Goal: Obtain resource: Download file/media

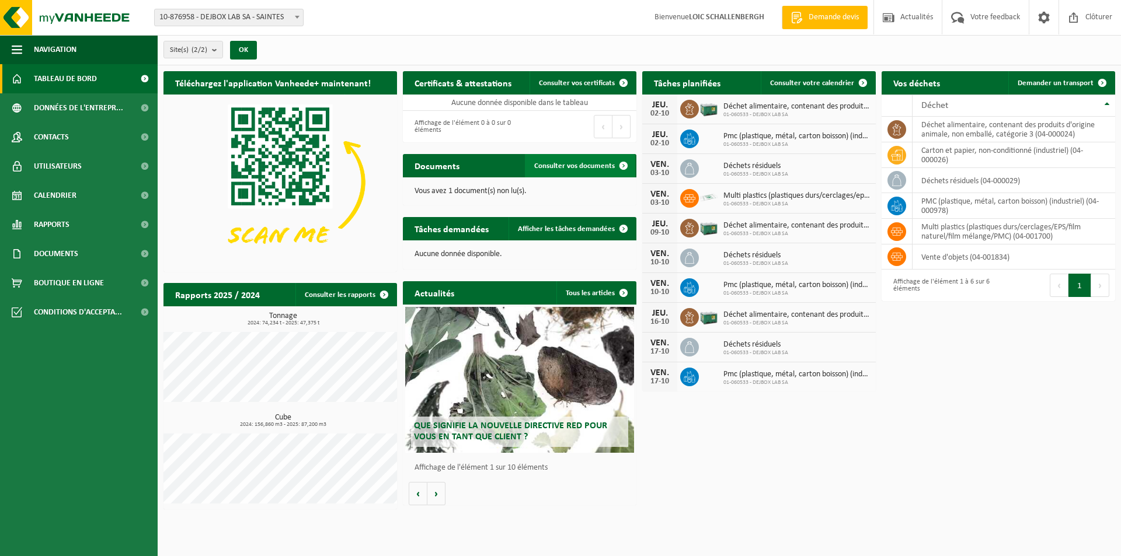
click at [575, 167] on span "Consulter vos documents" at bounding box center [574, 166] width 81 height 8
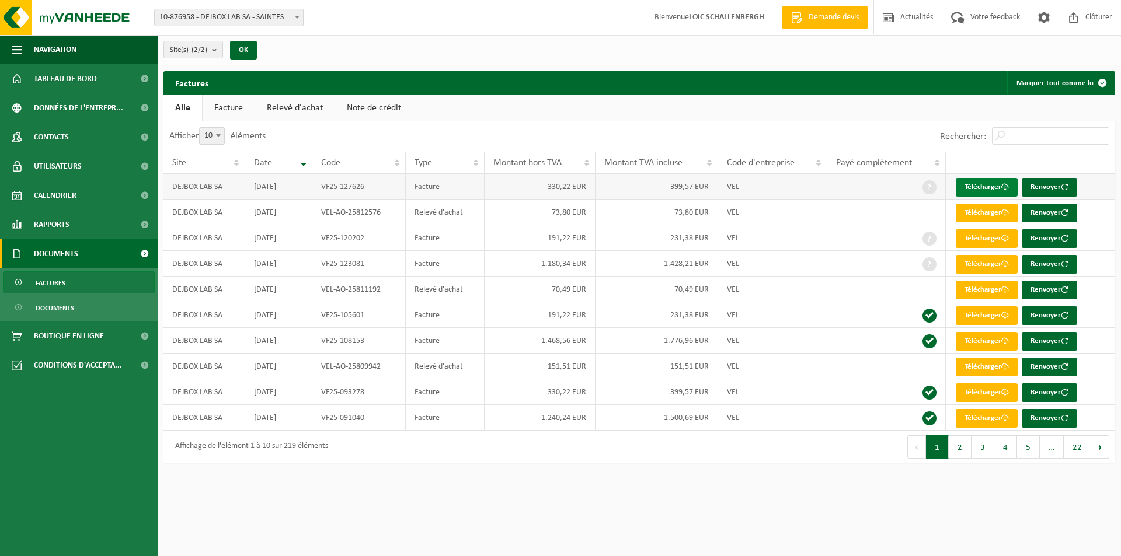
click at [961, 184] on link "Télécharger" at bounding box center [987, 187] width 62 height 19
click at [1050, 81] on button "Marquer tout comme lu" at bounding box center [1060, 82] width 107 height 23
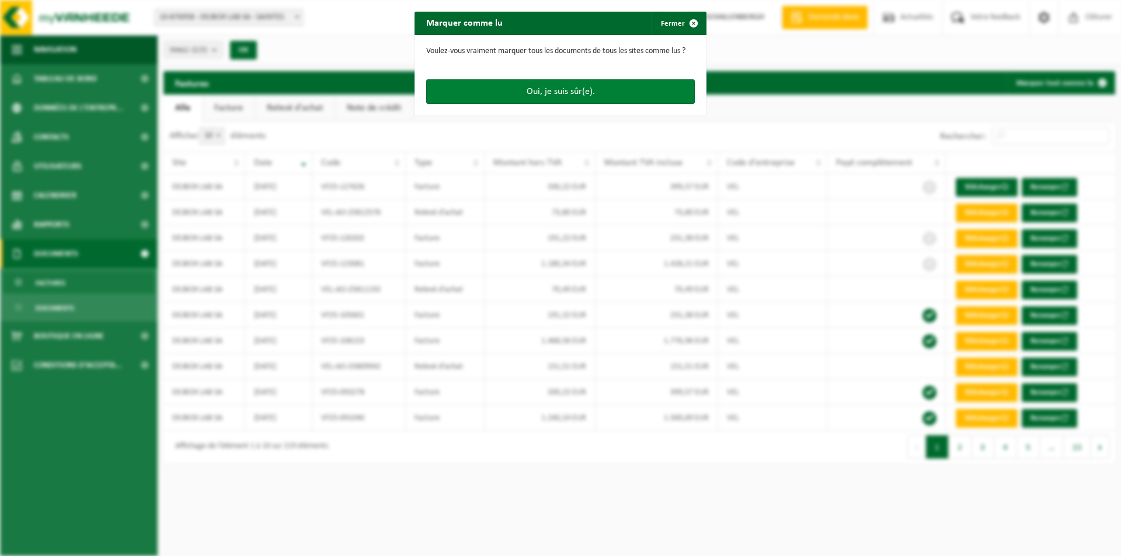
click at [581, 97] on button "Oui, je suis sûr(e)." at bounding box center [560, 91] width 269 height 25
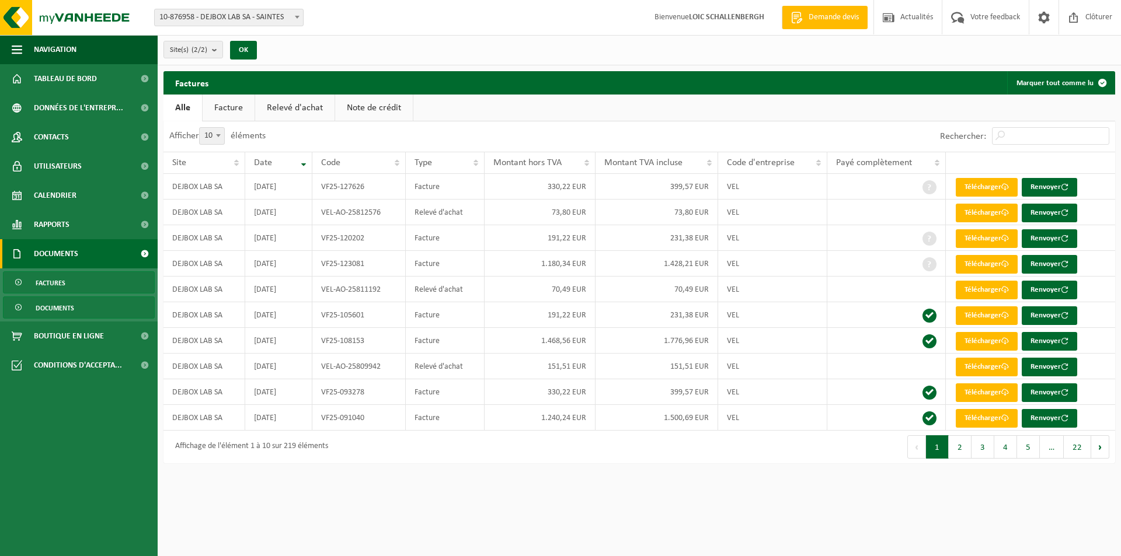
click at [63, 312] on span "Documents" at bounding box center [55, 308] width 39 height 22
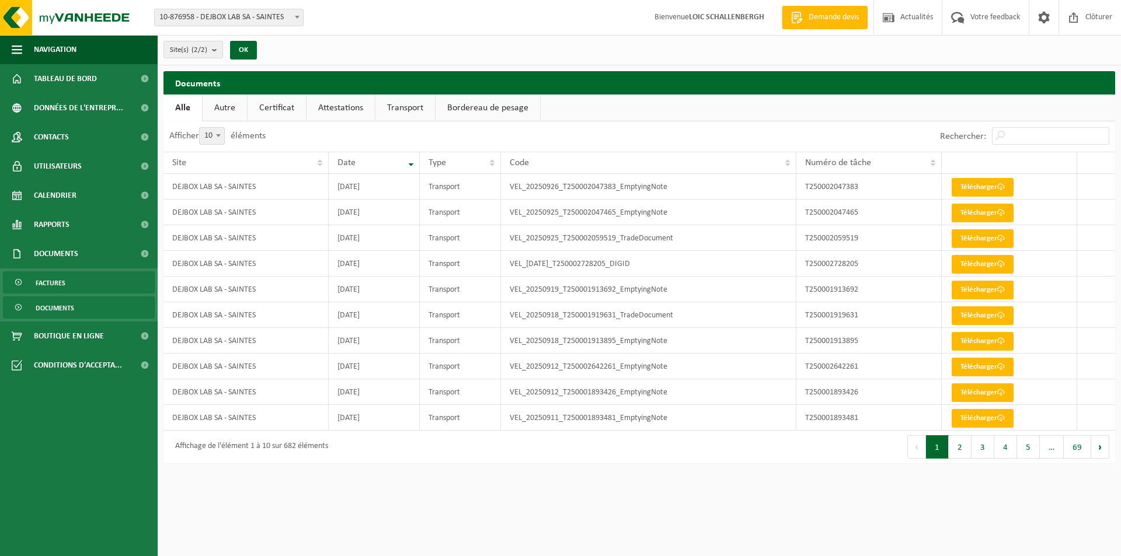
click at [65, 284] on link "Factures" at bounding box center [79, 282] width 152 height 22
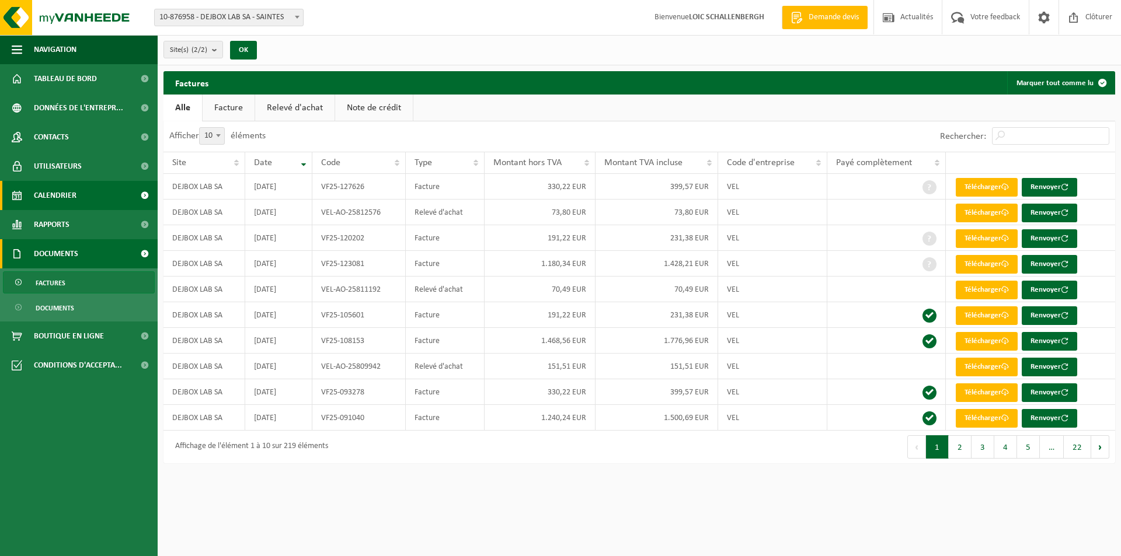
click at [55, 193] on span "Calendrier" at bounding box center [55, 195] width 43 height 29
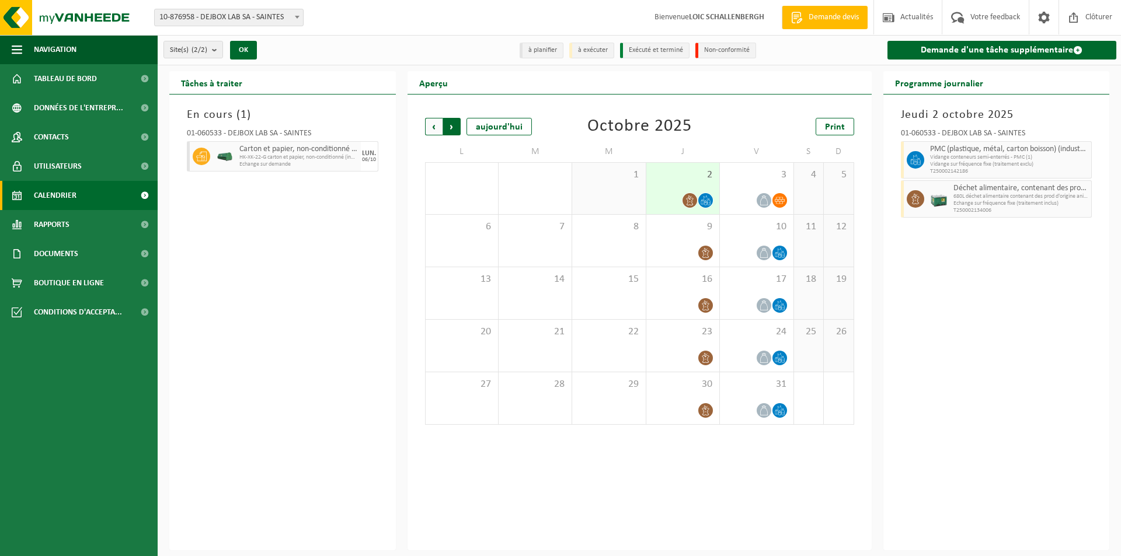
click at [434, 130] on span "Précédent" at bounding box center [434, 127] width 18 height 18
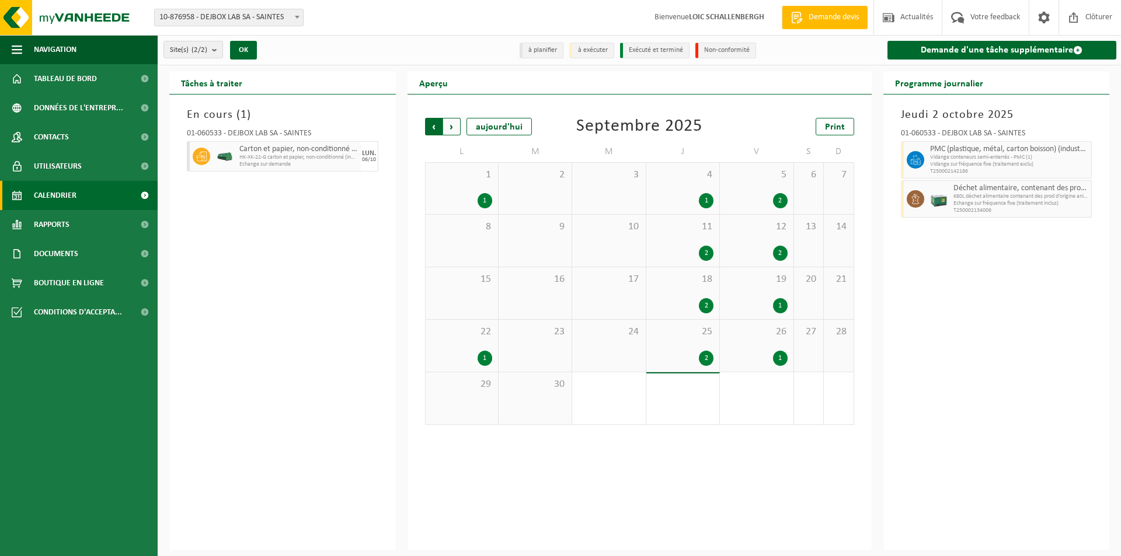
click at [451, 129] on span "Suivant" at bounding box center [452, 127] width 18 height 18
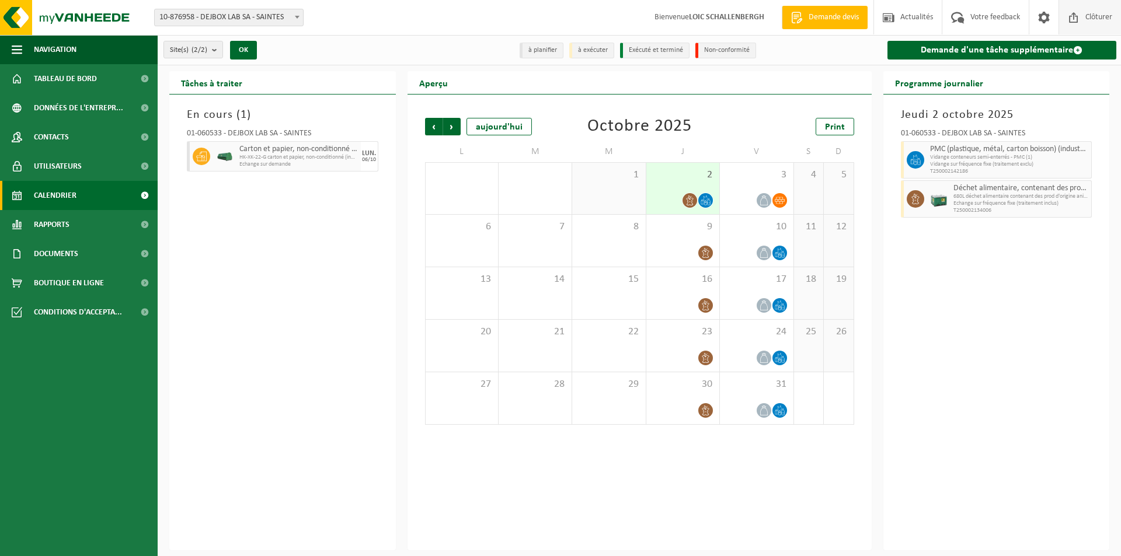
click at [1095, 16] on span "Clôturer" at bounding box center [1098, 17] width 33 height 34
